Goal: Navigation & Orientation: Find specific page/section

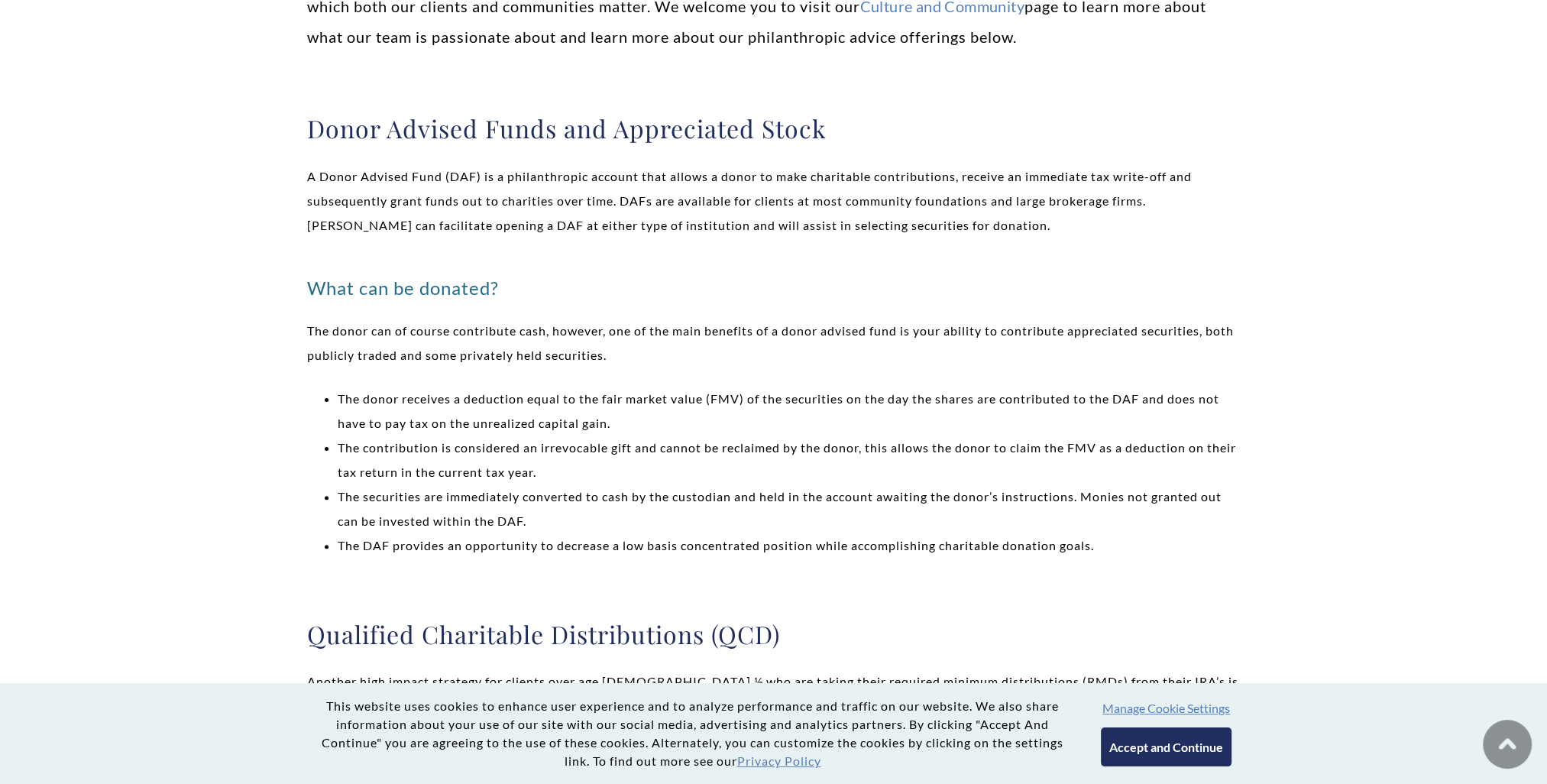
scroll to position [535, 0]
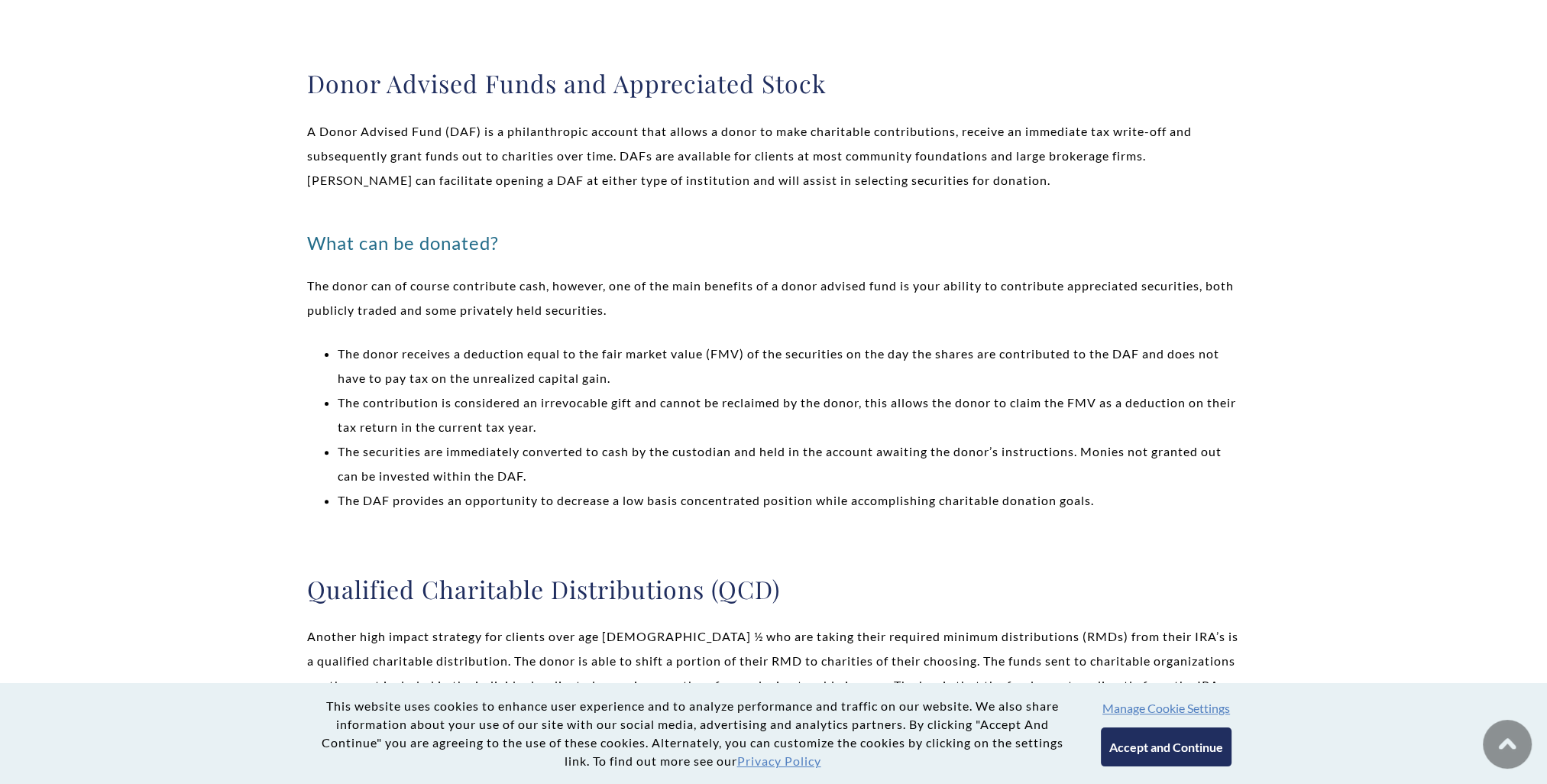
click at [1213, 313] on p "The donor can of course contribute cash, however, one of the main benefits of a…" at bounding box center [774, 298] width 933 height 49
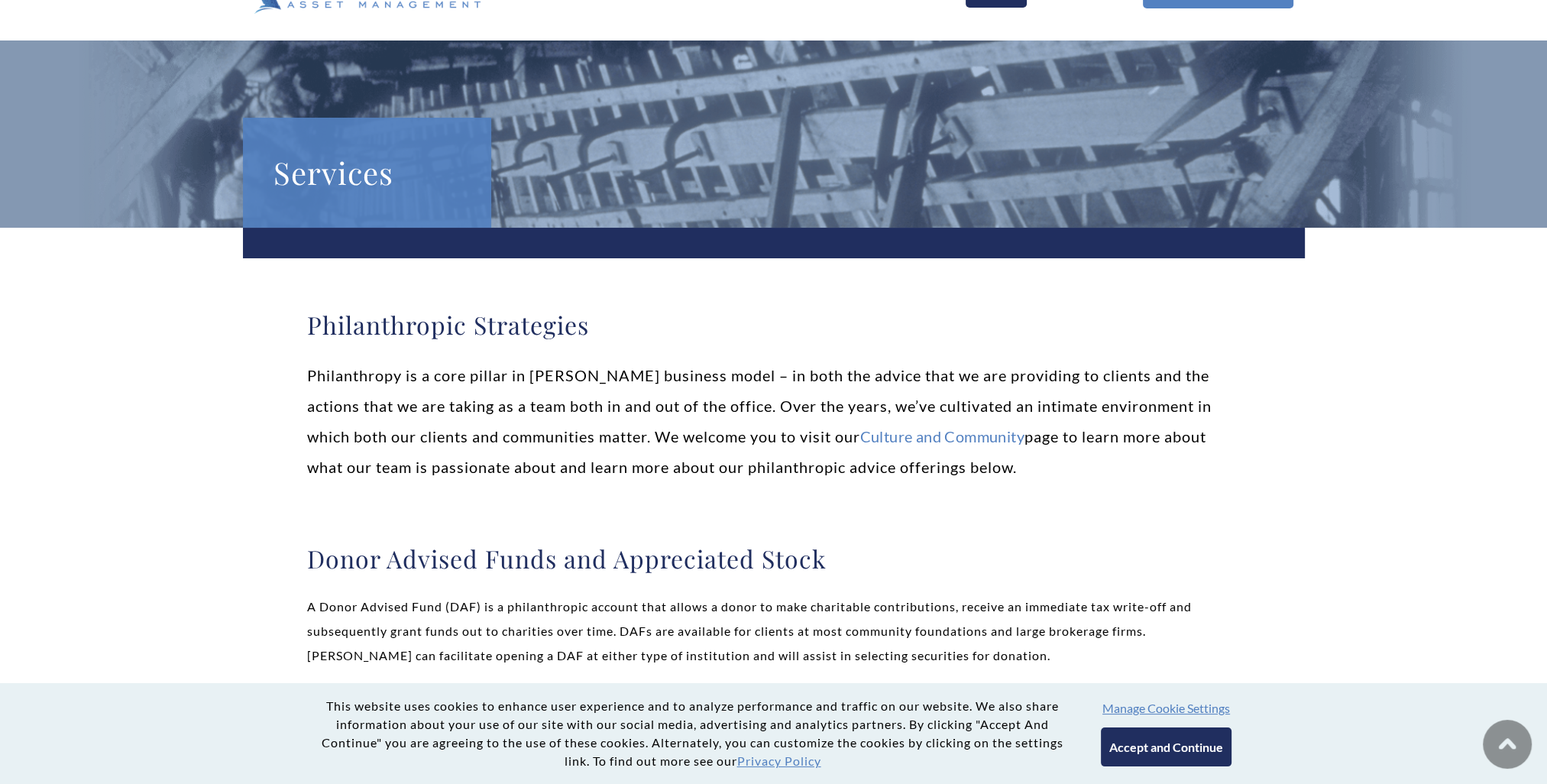
scroll to position [0, 0]
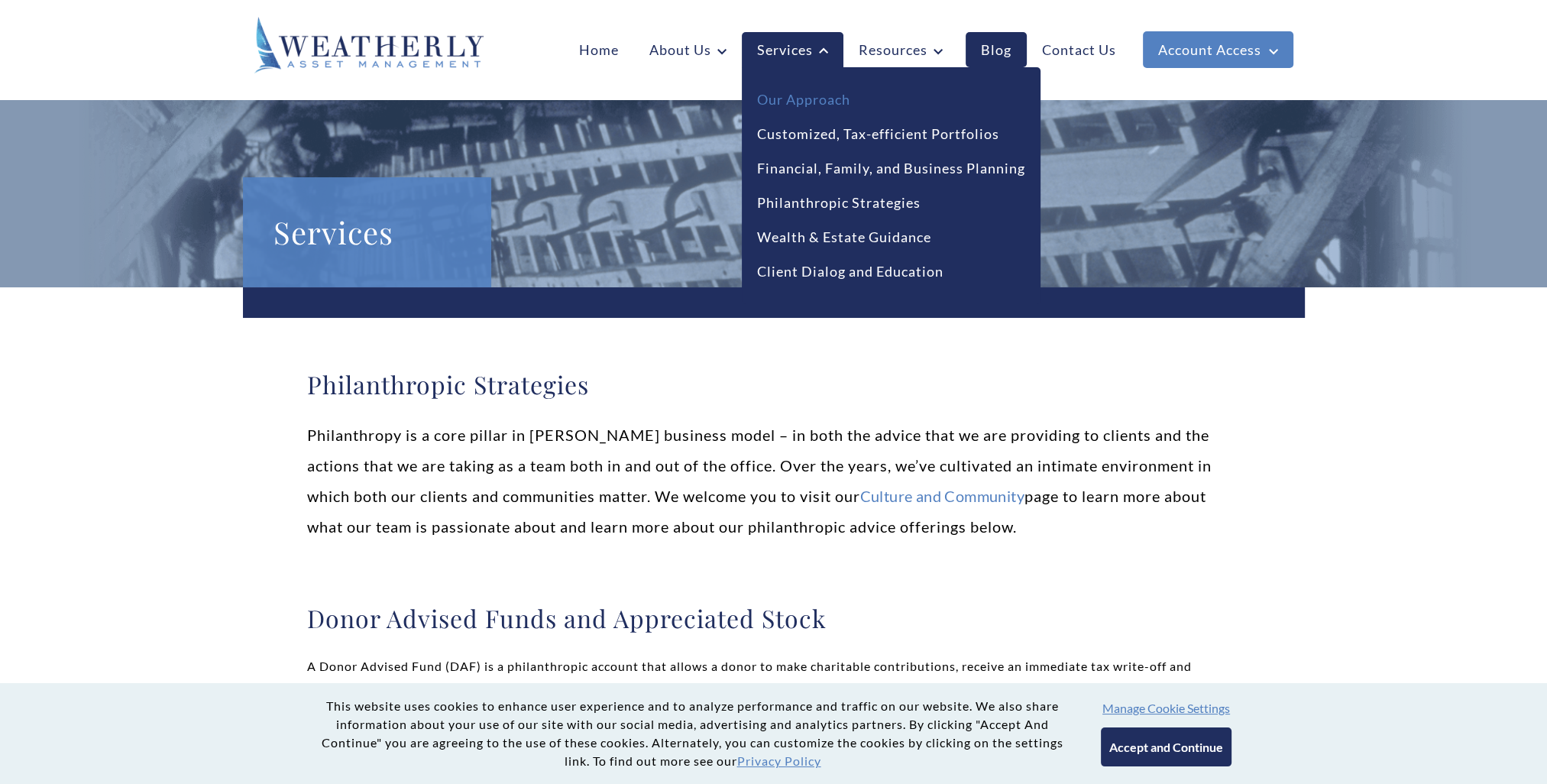
click at [816, 96] on link "Our Approach" at bounding box center [803, 99] width 93 height 21
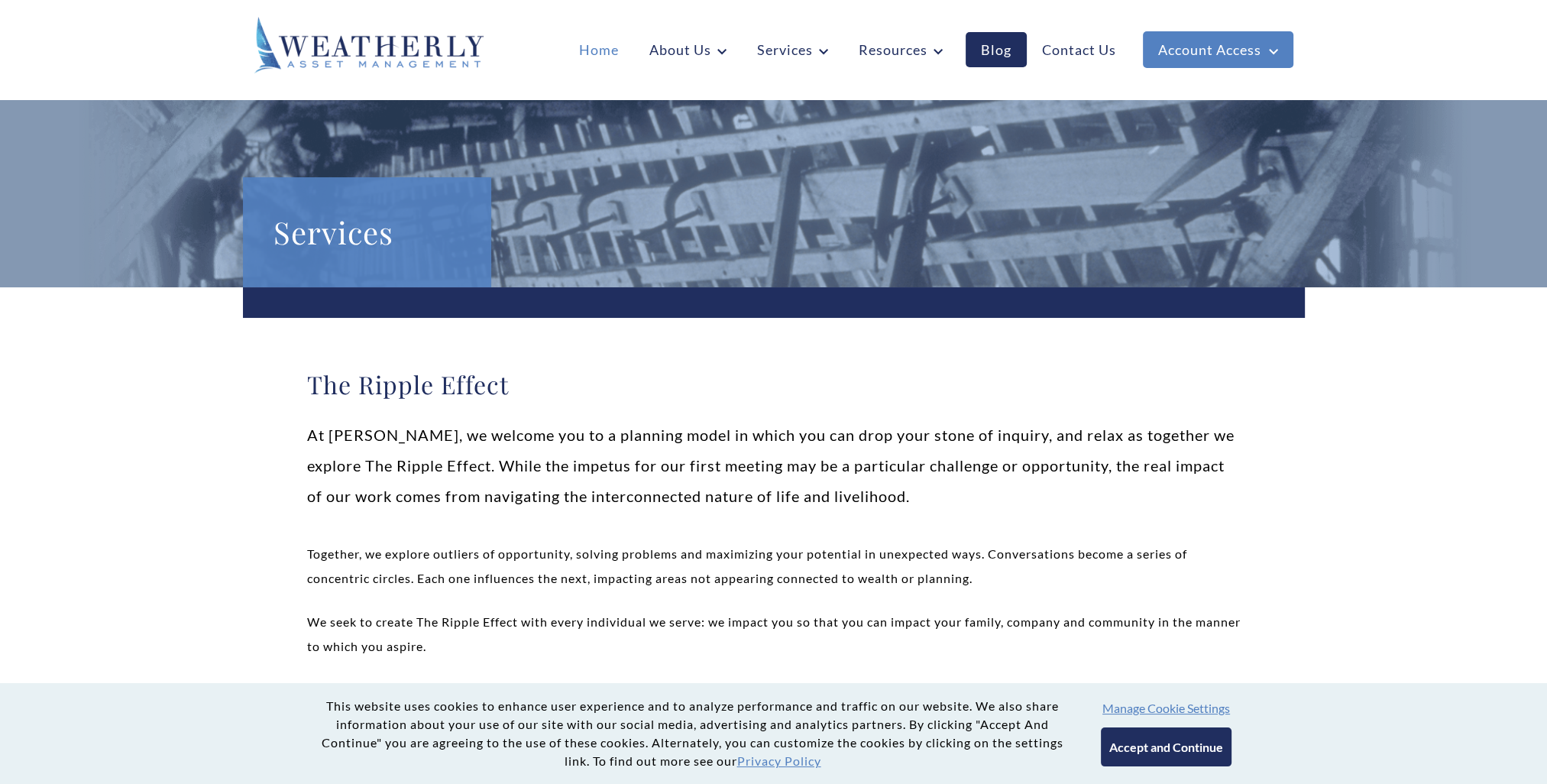
click at [611, 48] on link "Home" at bounding box center [599, 50] width 70 height 36
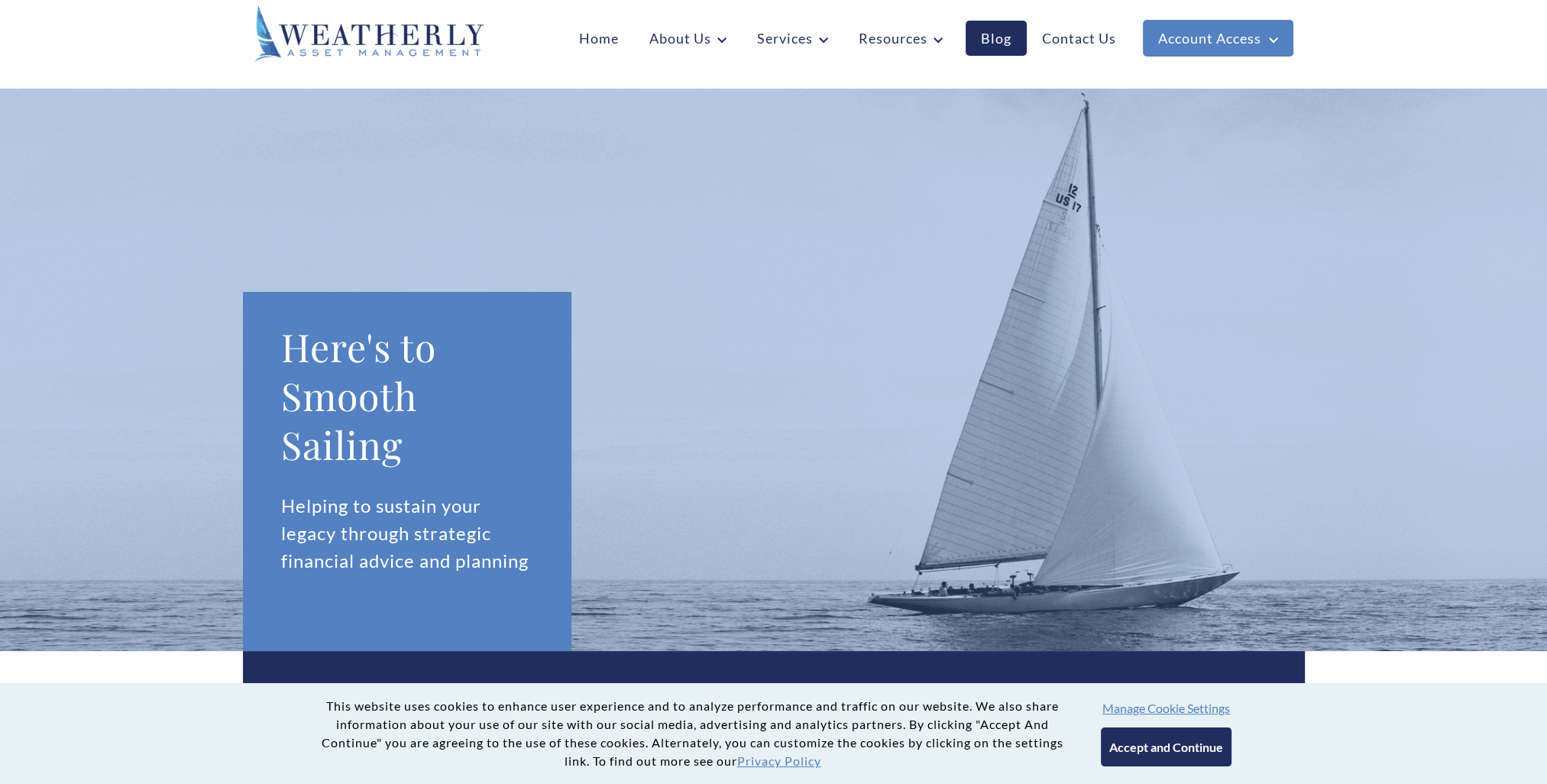
scroll to position [305, 0]
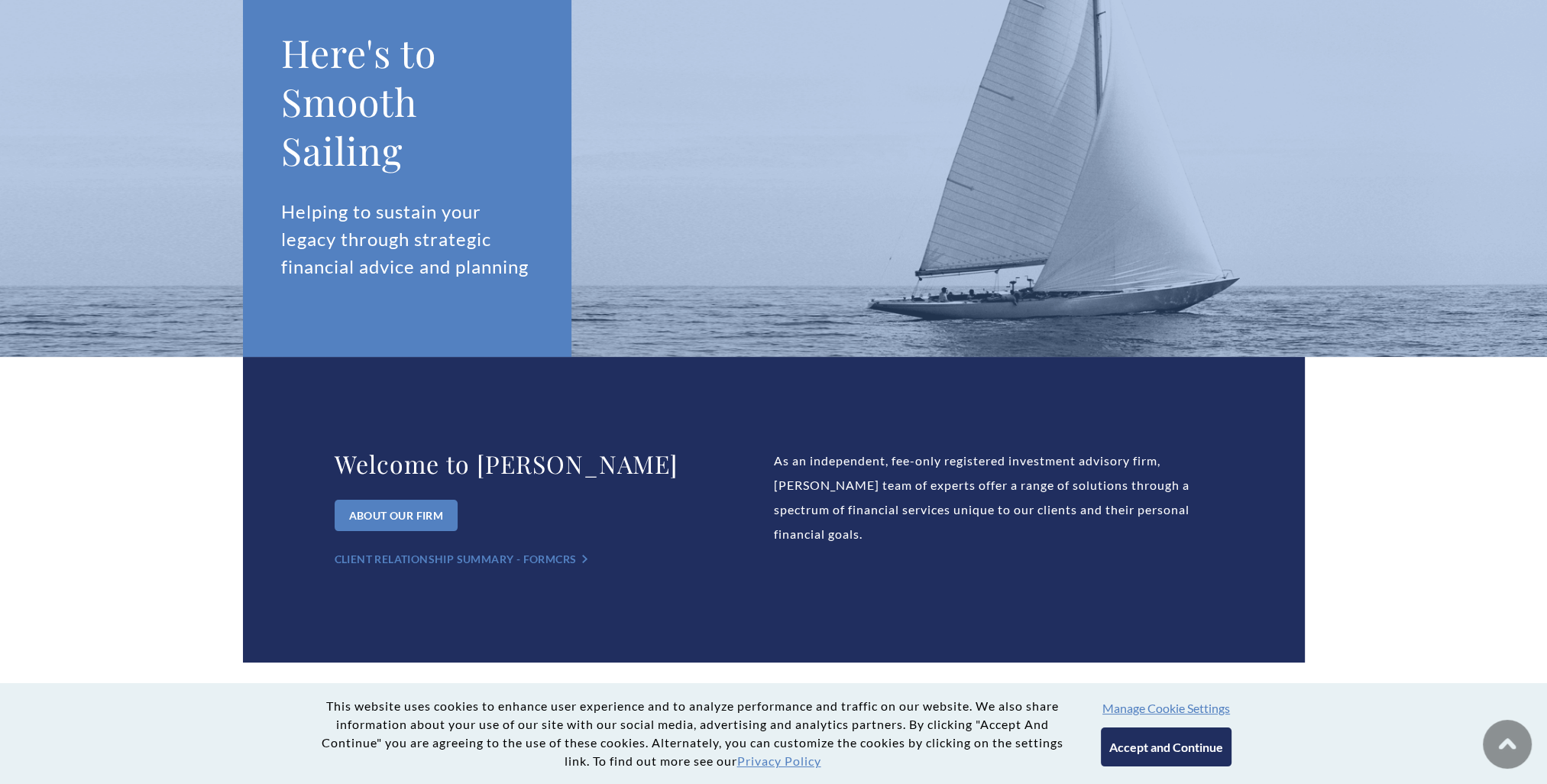
click at [430, 495] on div "Welcome to Weatherly About Our Firm Client Relationship Summary - Form CRS ">" at bounding box center [554, 510] width 439 height 122
click at [441, 525] on div "About Our Firm" at bounding box center [396, 514] width 124 height 31
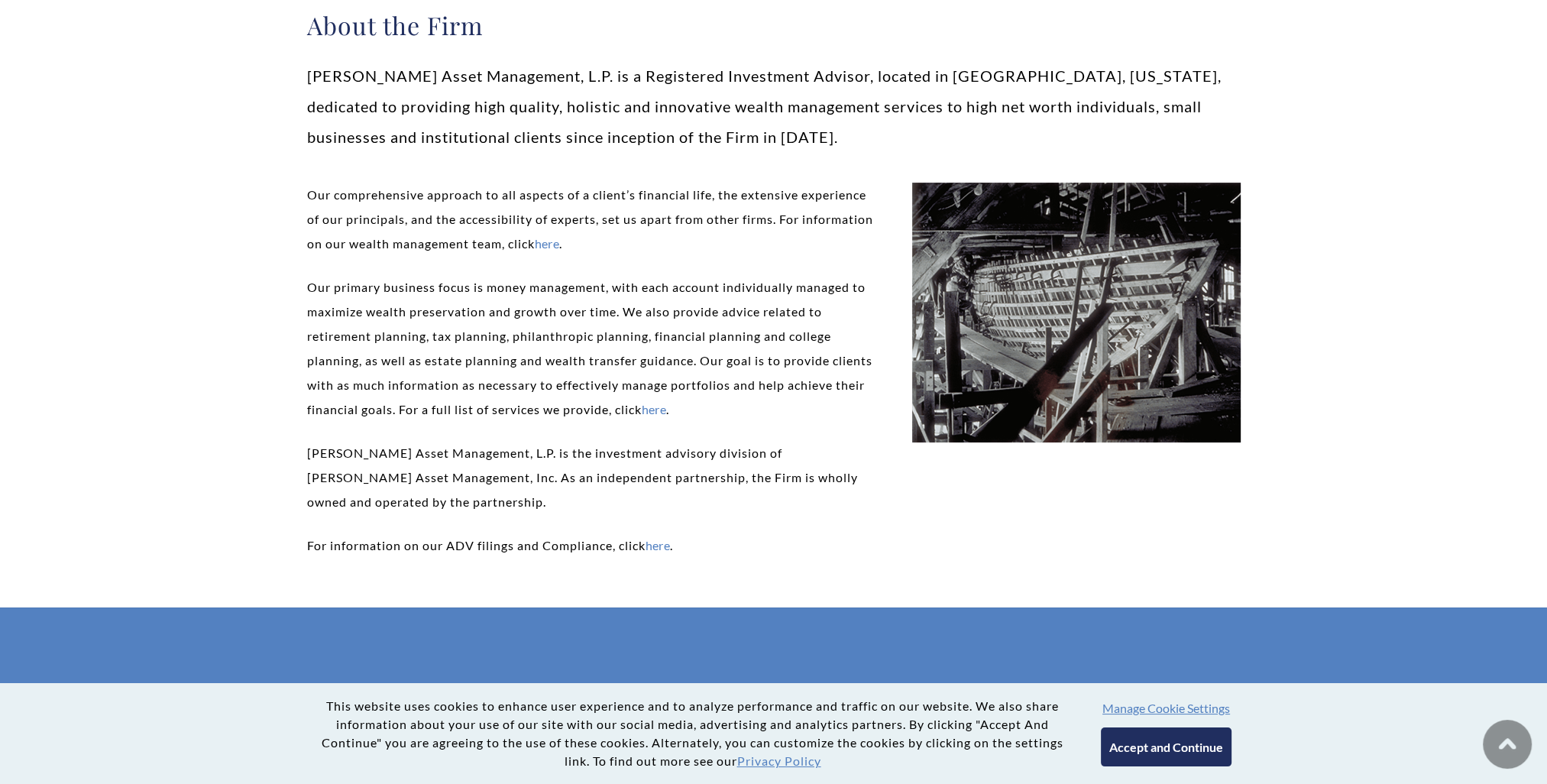
scroll to position [382, 0]
